Goal: Book appointment/travel/reservation

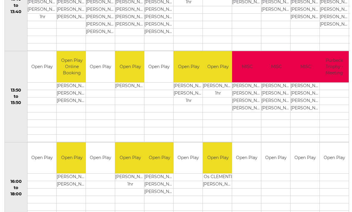
scroll to position [344, 0]
click at [331, 123] on td at bounding box center [333, 123] width 29 height 7
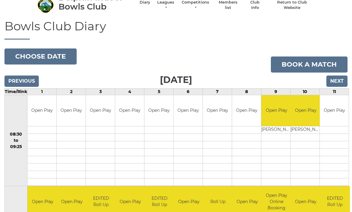
scroll to position [0, 0]
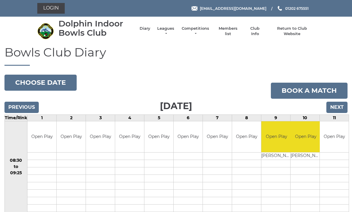
click at [340, 109] on input "Next" at bounding box center [336, 107] width 21 height 11
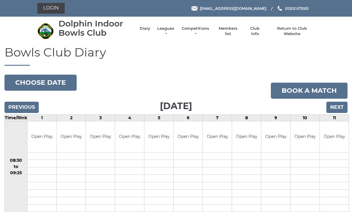
click at [338, 107] on input "Next" at bounding box center [336, 107] width 21 height 11
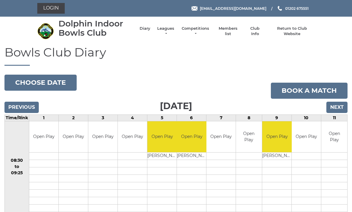
click at [27, 105] on input "Previous" at bounding box center [21, 107] width 34 height 11
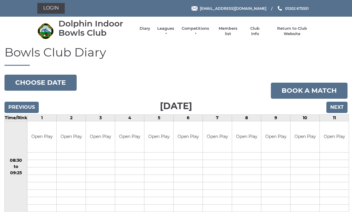
click at [22, 105] on input "Previous" at bounding box center [21, 107] width 34 height 11
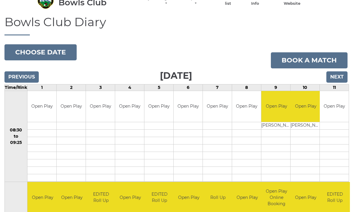
scroll to position [31, 0]
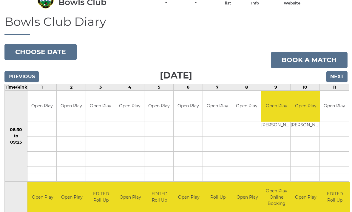
click at [26, 77] on input "Previous" at bounding box center [21, 76] width 34 height 11
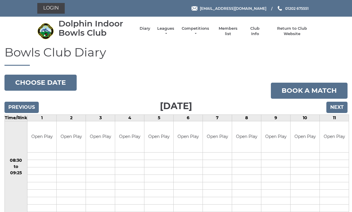
click at [340, 108] on input "Next" at bounding box center [336, 107] width 21 height 11
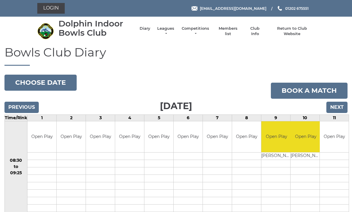
click at [338, 105] on input "Next" at bounding box center [336, 107] width 21 height 11
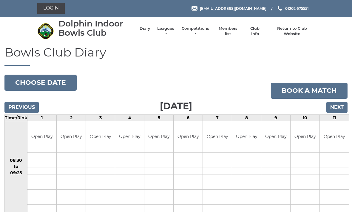
click at [337, 107] on input "Next" at bounding box center [336, 107] width 21 height 11
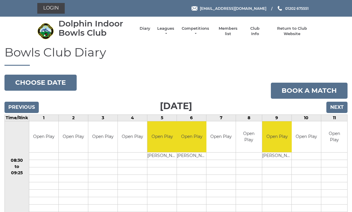
click at [336, 110] on input "Next" at bounding box center [336, 107] width 21 height 11
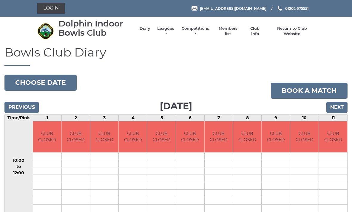
click at [22, 108] on input "Previous" at bounding box center [21, 107] width 34 height 11
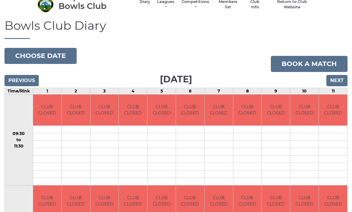
scroll to position [18, 0]
